Goal: Information Seeking & Learning: Learn about a topic

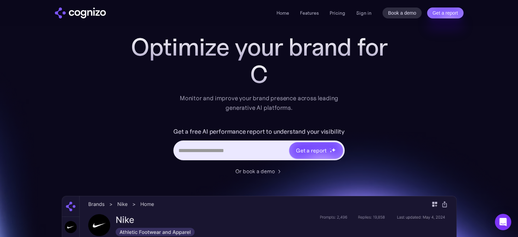
scroll to position [20, 0]
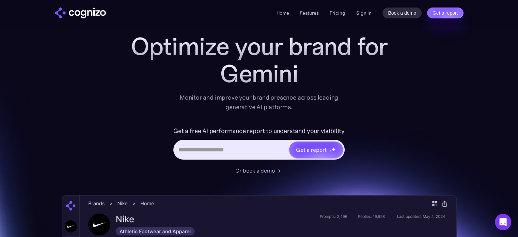
click at [204, 156] on input "Hero URL Input Form" at bounding box center [231, 149] width 114 height 13
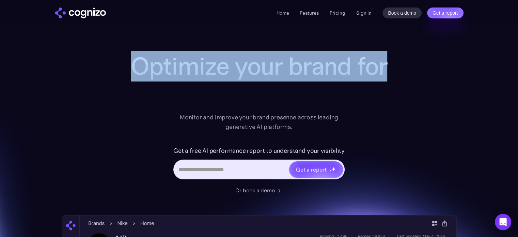
drag, startPoint x: 183, startPoint y: 61, endPoint x: 313, endPoint y: 129, distance: 146.7
click at [313, 107] on div "Optimize your brand for" at bounding box center [259, 79] width 272 height 54
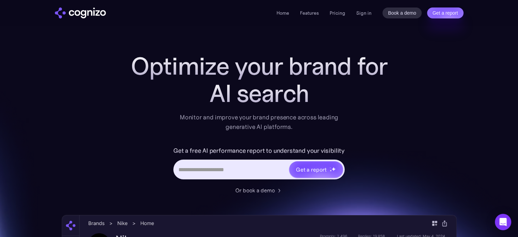
click at [308, 107] on div "AI search" at bounding box center [259, 93] width 272 height 27
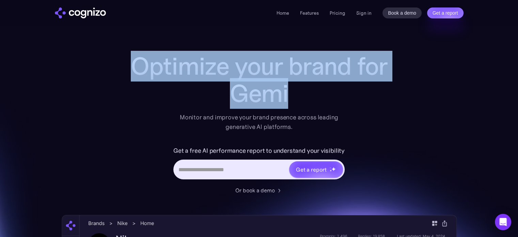
drag, startPoint x: 184, startPoint y: 63, endPoint x: 317, endPoint y: 119, distance: 144.7
click at [317, 107] on div "Optimize your brand for Gemi" at bounding box center [259, 79] width 272 height 54
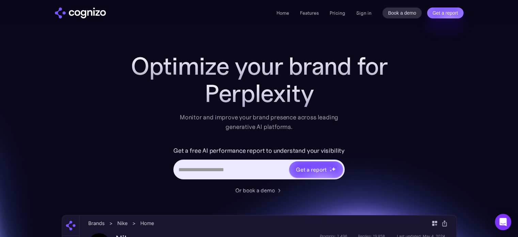
click at [277, 107] on div "Perplexity" at bounding box center [259, 93] width 272 height 27
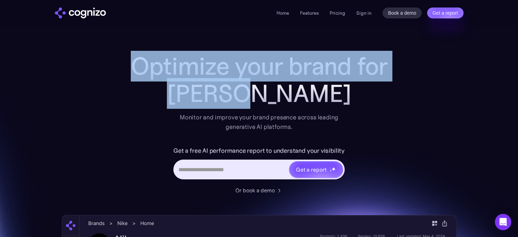
drag, startPoint x: 184, startPoint y: 67, endPoint x: 303, endPoint y: 110, distance: 125.9
click at [303, 107] on div "Optimize your brand for [PERSON_NAME]" at bounding box center [259, 79] width 272 height 54
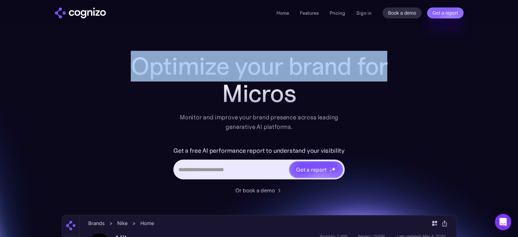
click at [202, 79] on h1 "Optimize your brand for" at bounding box center [259, 65] width 272 height 27
drag, startPoint x: 185, startPoint y: 68, endPoint x: 316, endPoint y: 117, distance: 139.7
click at [316, 107] on div "Optimize your brand for AI sea" at bounding box center [259, 79] width 272 height 54
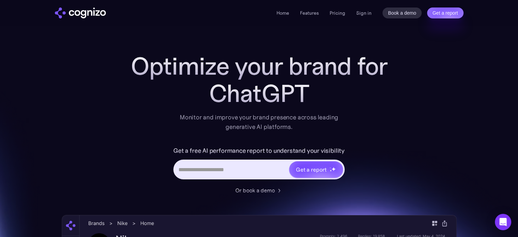
click at [265, 107] on div "ChatGPT" at bounding box center [259, 93] width 272 height 27
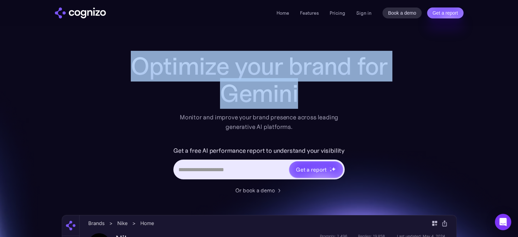
drag, startPoint x: 186, startPoint y: 63, endPoint x: 337, endPoint y: 115, distance: 159.7
click at [337, 107] on div "Optimize your brand for Gemini" at bounding box center [259, 79] width 272 height 54
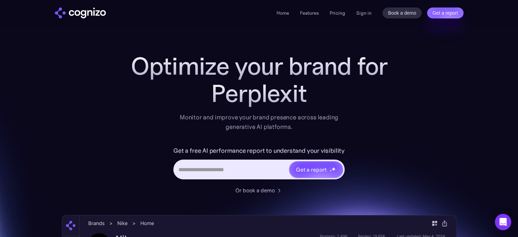
click at [262, 107] on div "Perplexit" at bounding box center [259, 93] width 272 height 27
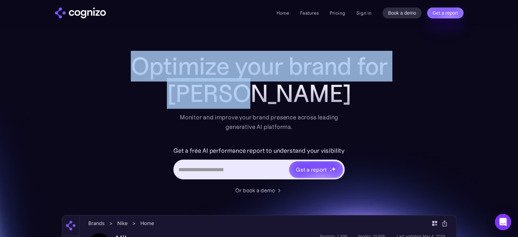
drag, startPoint x: 190, startPoint y: 65, endPoint x: 319, endPoint y: 125, distance: 142.2
click at [319, 107] on div "Optimize your brand for [PERSON_NAME]" at bounding box center [259, 79] width 272 height 54
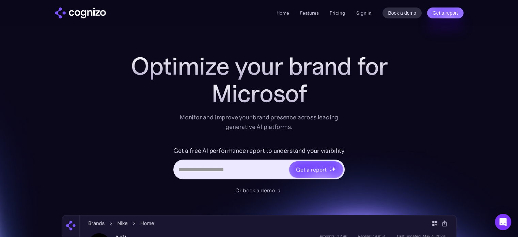
click at [269, 107] on div "Microsof" at bounding box center [259, 93] width 272 height 27
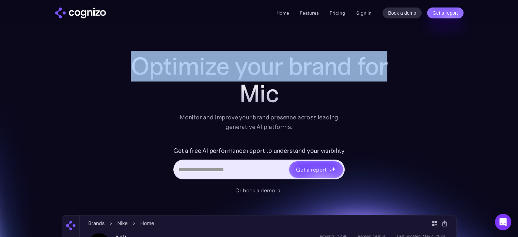
drag, startPoint x: 357, startPoint y: 123, endPoint x: 187, endPoint y: 67, distance: 179.7
click at [187, 67] on div "Optimize your brand for Mic" at bounding box center [259, 79] width 272 height 54
click at [187, 67] on h1 "Optimize your brand for" at bounding box center [259, 65] width 272 height 27
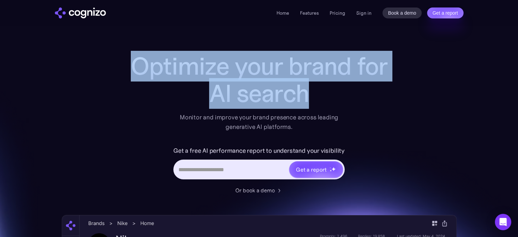
drag, startPoint x: 187, startPoint y: 67, endPoint x: 324, endPoint y: 108, distance: 143.2
click at [324, 107] on div "Optimize your brand for AI search" at bounding box center [259, 79] width 272 height 54
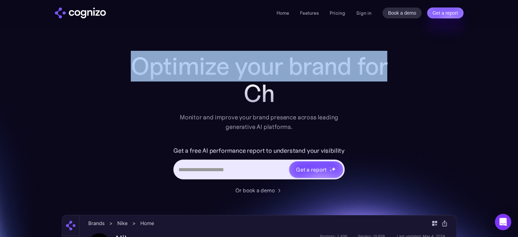
click at [251, 80] on h1 "Optimize your brand for" at bounding box center [259, 65] width 272 height 27
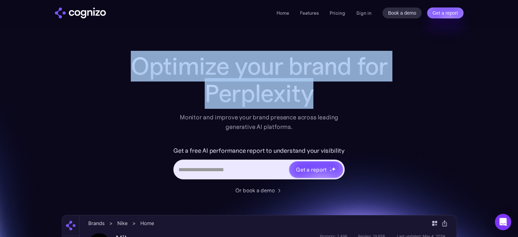
drag, startPoint x: 187, startPoint y: 62, endPoint x: 317, endPoint y: 131, distance: 148.0
click at [317, 107] on div "Optimize your brand for Perplexity" at bounding box center [259, 79] width 272 height 54
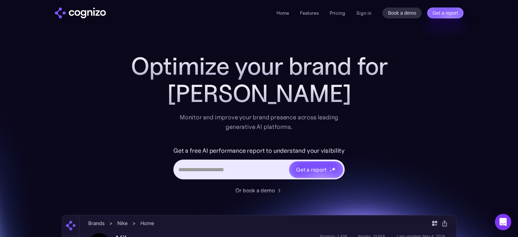
click at [317, 107] on div "[PERSON_NAME]" at bounding box center [259, 93] width 272 height 27
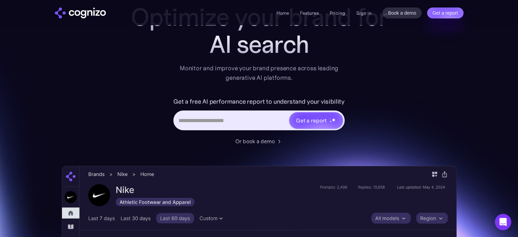
scroll to position [23, 0]
